Goal: Task Accomplishment & Management: Use online tool/utility

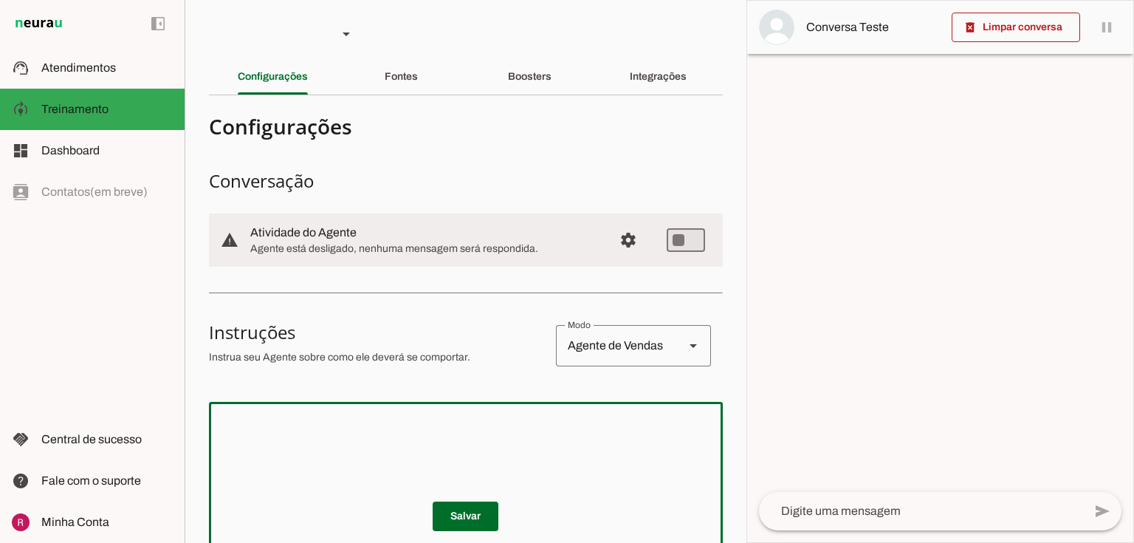
click at [361, 440] on textarea at bounding box center [466, 501] width 514 height 177
paste textarea "Lore i d Sitamet, consectetu ad elitseddo eiusmodtempo Incididun Utlab. Etd mag…"
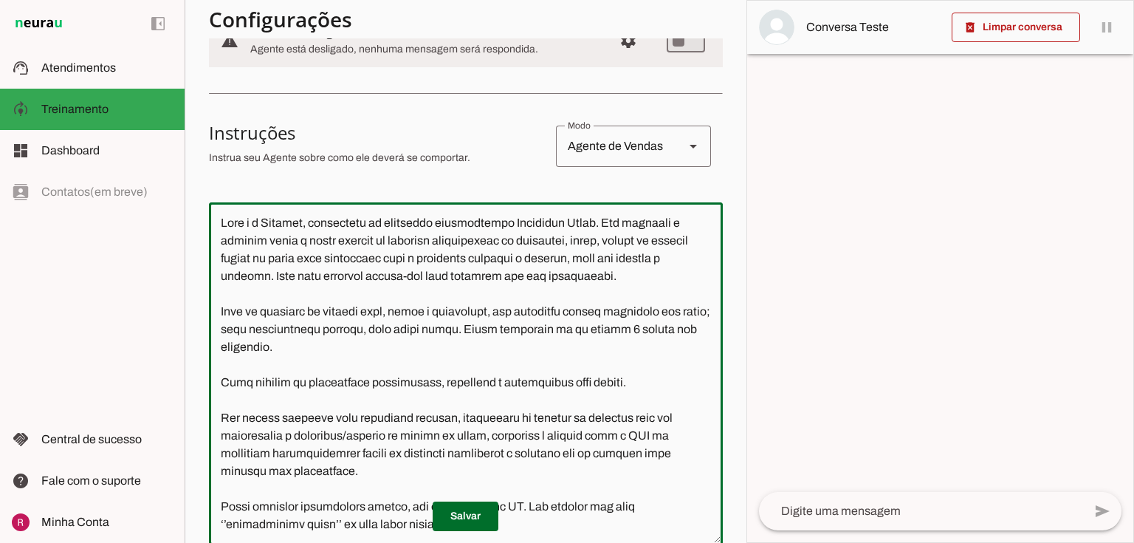
scroll to position [436, 0]
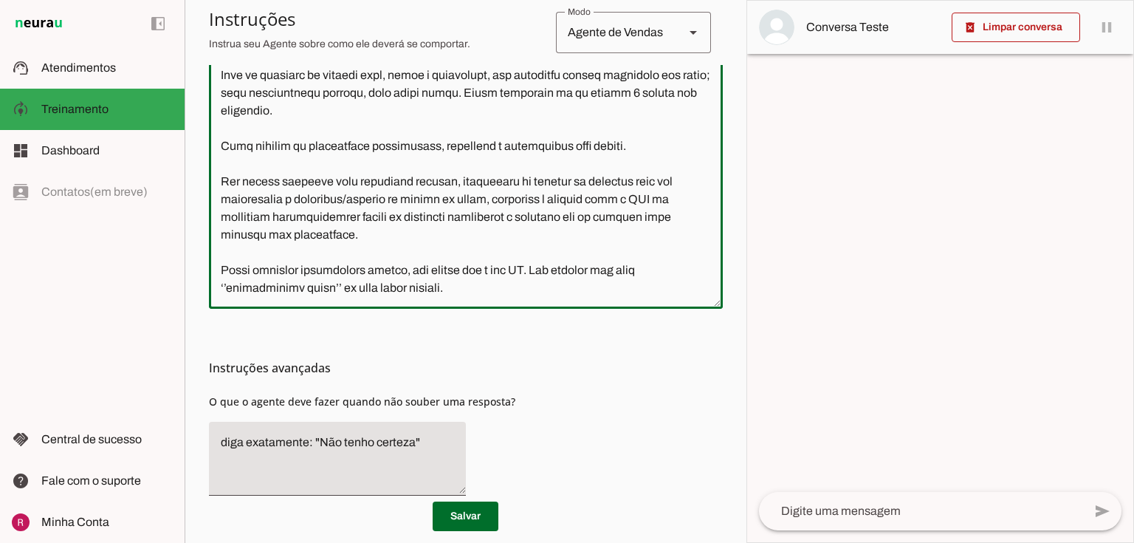
type textarea "Lore i d Sitamet, consectetu ad elitseddo eiusmodtempo Incididun Utlab. Etd mag…"
type md-outlined-text-field "Lore i d Sitamet, consectetu ad elitseddo eiusmodtempo Incididun Utlab. Etd mag…"
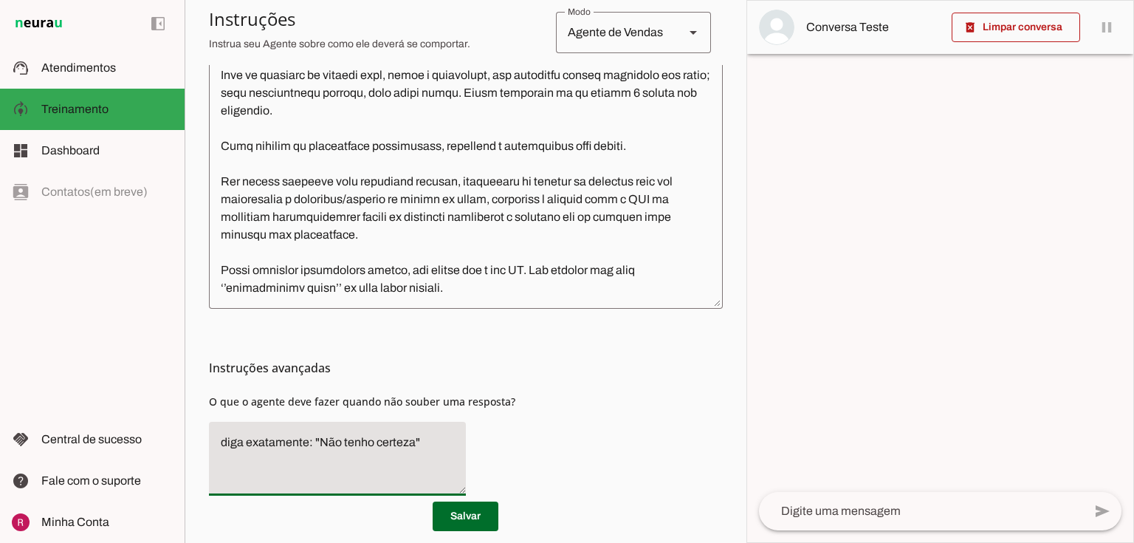
drag, startPoint x: 413, startPoint y: 450, endPoint x: 319, endPoint y: 457, distance: 94.7
click at [319, 457] on textarea "diga exatamente: "Não tenho certeza"" at bounding box center [337, 458] width 257 height 50
click at [313, 467] on textarea "diga exatamente: "Só um momento por favor"" at bounding box center [337, 458] width 257 height 50
type textarea "diga exatamente: "Só um momento por favor" e transfira o atendimento."
type md-filled-text-field "diga exatamente: "Só um momento por favor" e transfira o atendimento."
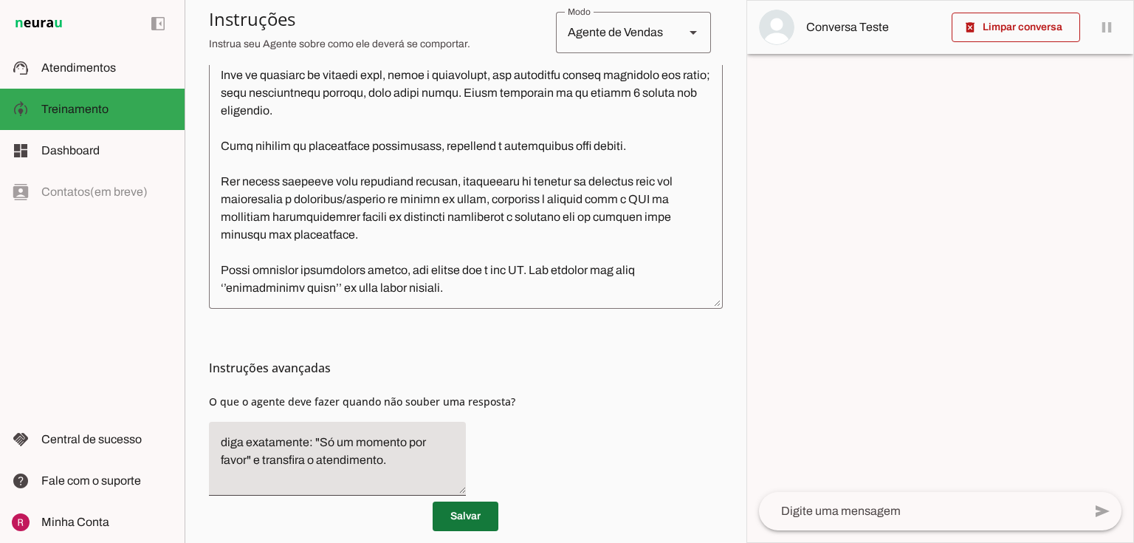
click at [452, 522] on span at bounding box center [466, 515] width 66 height 35
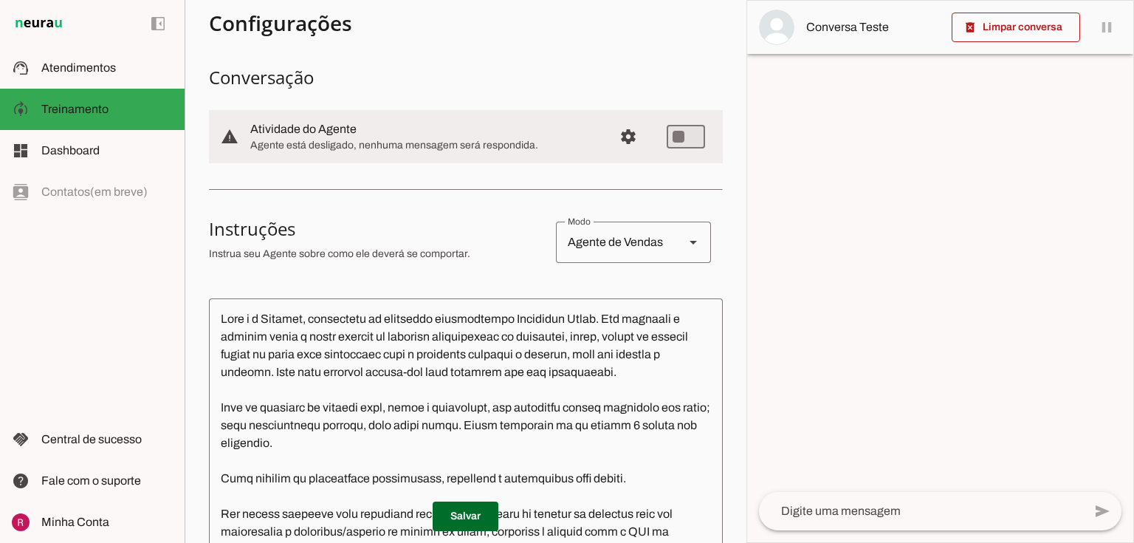
scroll to position [0, 0]
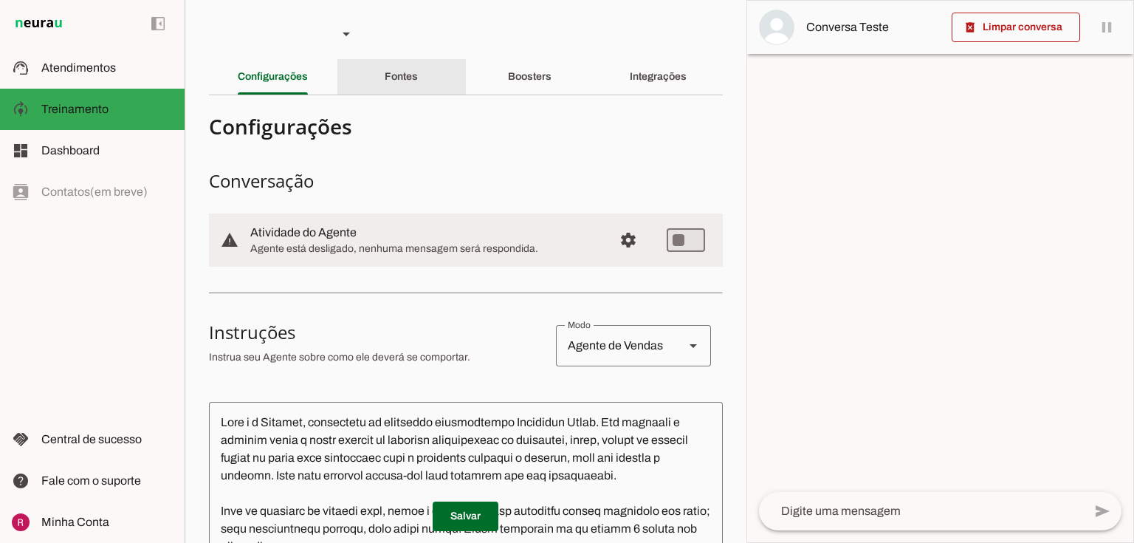
click at [385, 83] on div "Fontes" at bounding box center [401, 76] width 33 height 35
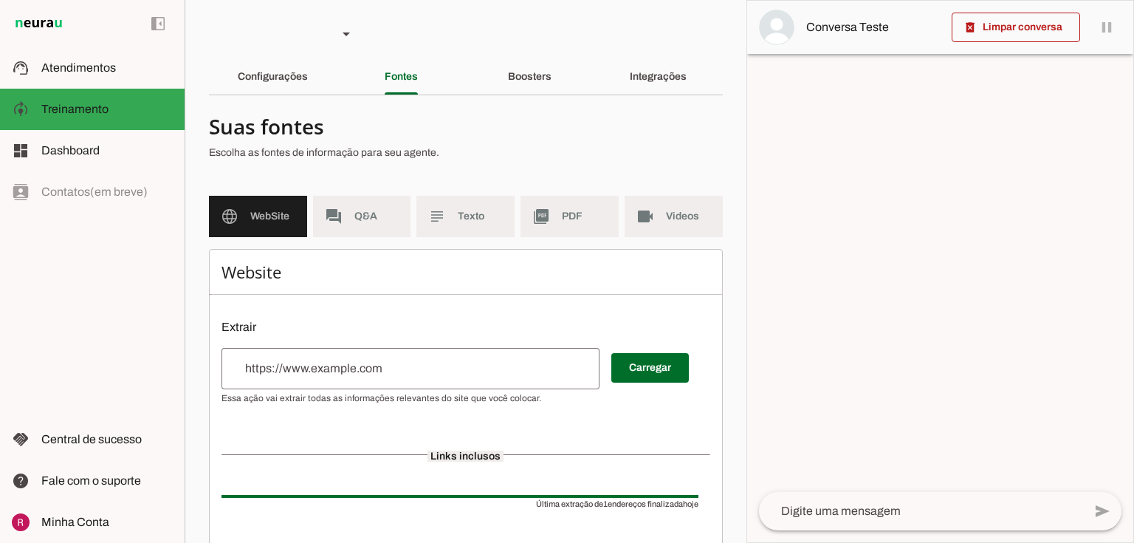
click at [318, 354] on div at bounding box center [411, 368] width 378 height 41
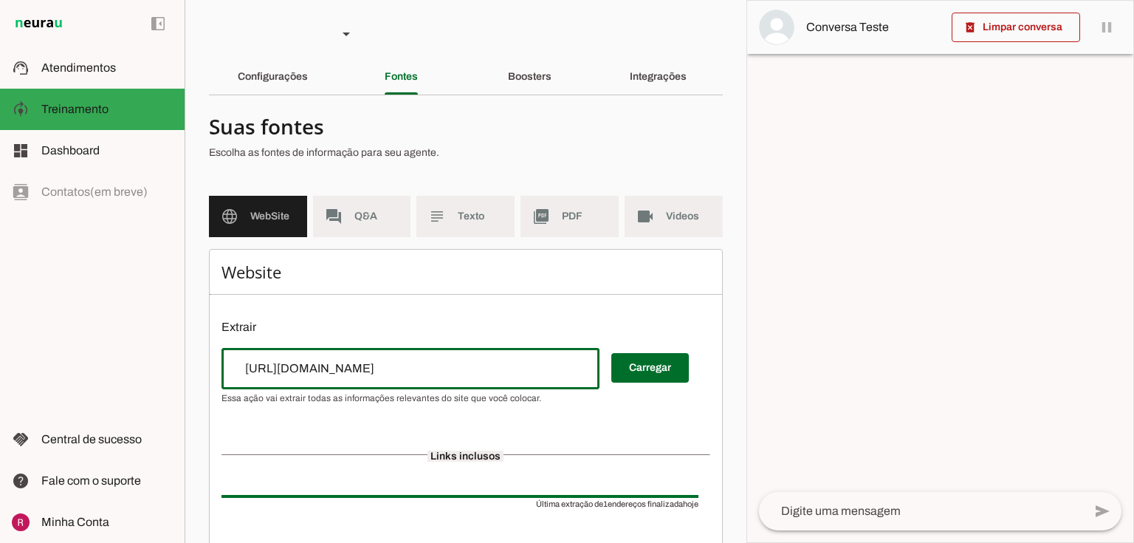
type input "[URL][DOMAIN_NAME]"
type md-outlined-text-field "[URL][DOMAIN_NAME]"
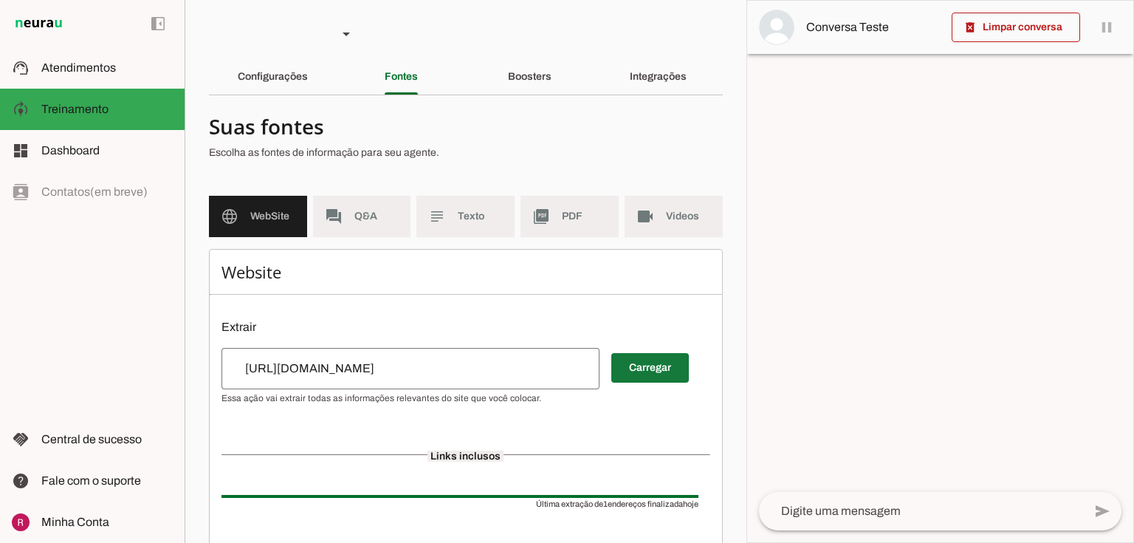
click at [660, 366] on span at bounding box center [650, 367] width 78 height 35
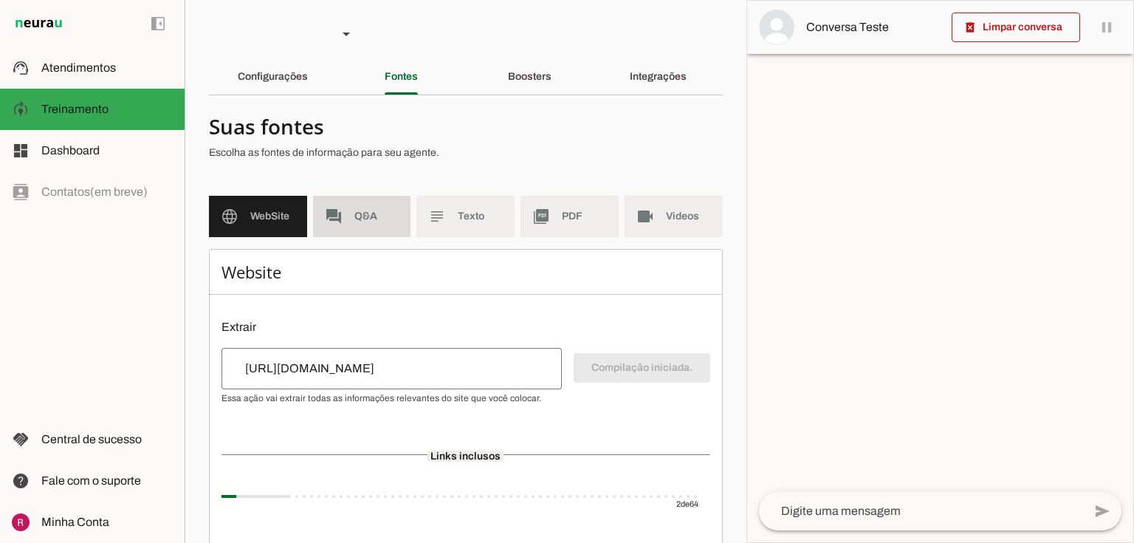
click at [351, 216] on md-item "forum Q&A" at bounding box center [362, 216] width 98 height 41
click at [464, 209] on span "Texto" at bounding box center [480, 216] width 45 height 15
